Goal: Task Accomplishment & Management: Manage account settings

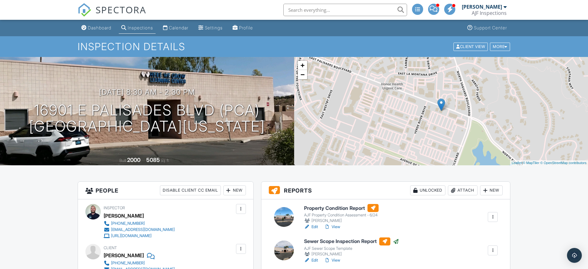
click at [34, 49] on div "Inspection Details Client View More Property Details Reschedule Share Cancel [G…" at bounding box center [294, 46] width 588 height 21
click at [33, 46] on div "Inspection Details Client View More Property Details Reschedule Share Cancel [G…" at bounding box center [294, 46] width 588 height 21
click at [31, 41] on div "Inspection Details Client View More Property Details Reschedule Share Cancel [G…" at bounding box center [294, 46] width 588 height 21
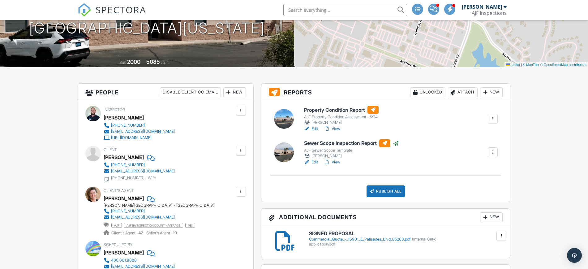
scroll to position [116, 0]
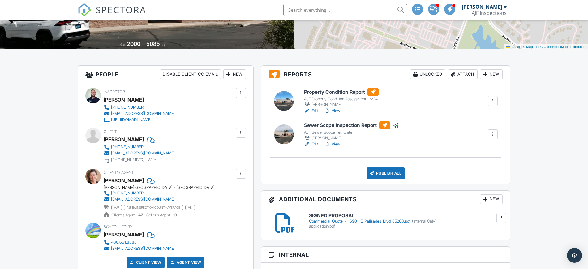
click at [133, 139] on div "[PERSON_NAME]" at bounding box center [124, 139] width 40 height 9
copy div "[PERSON_NAME]"
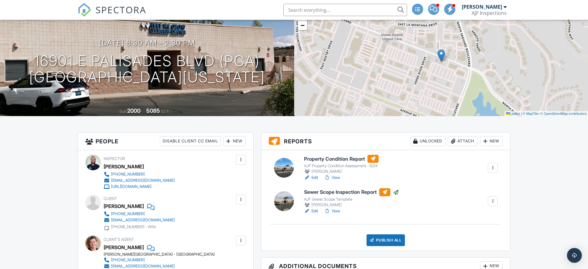
scroll to position [0, 0]
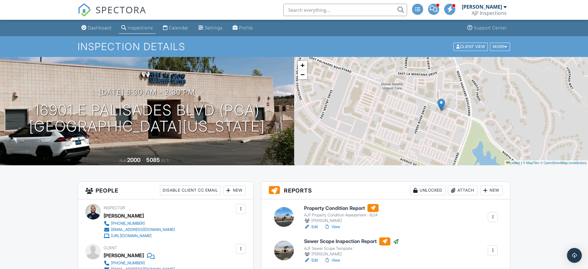
click at [535, 47] on div "Inspection Details Client View More Property Details Reschedule Share Cancel [G…" at bounding box center [294, 46] width 588 height 21
